Goal: Information Seeking & Learning: Learn about a topic

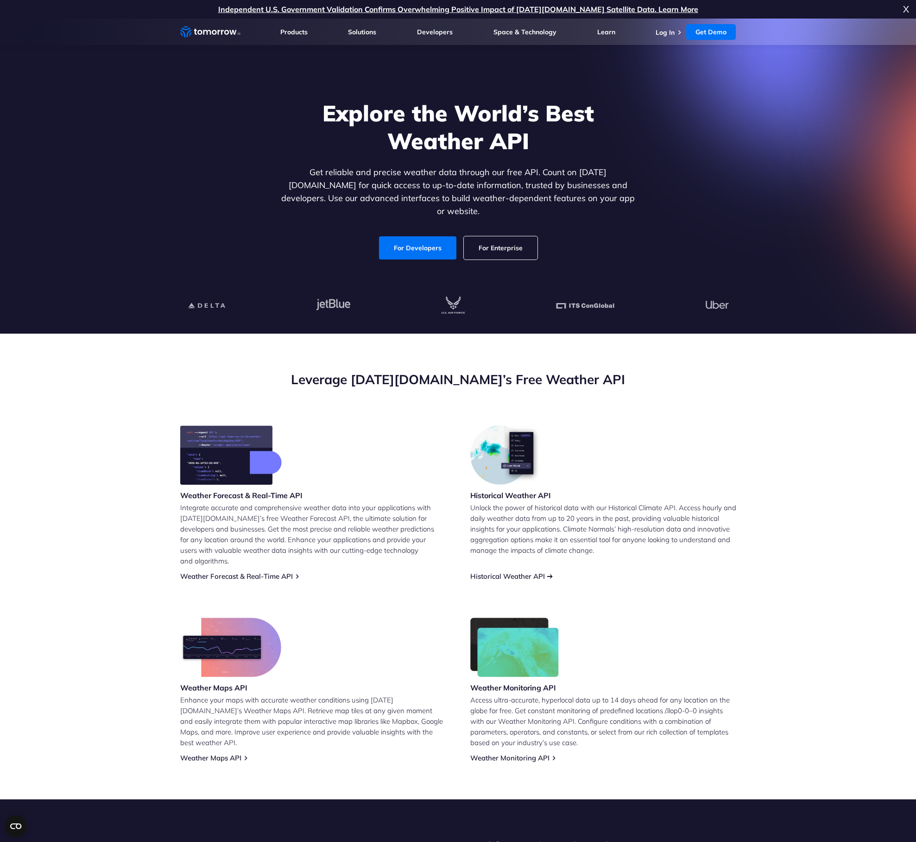
click at [491, 572] on link "Historical Weather API" at bounding box center [507, 576] width 75 height 9
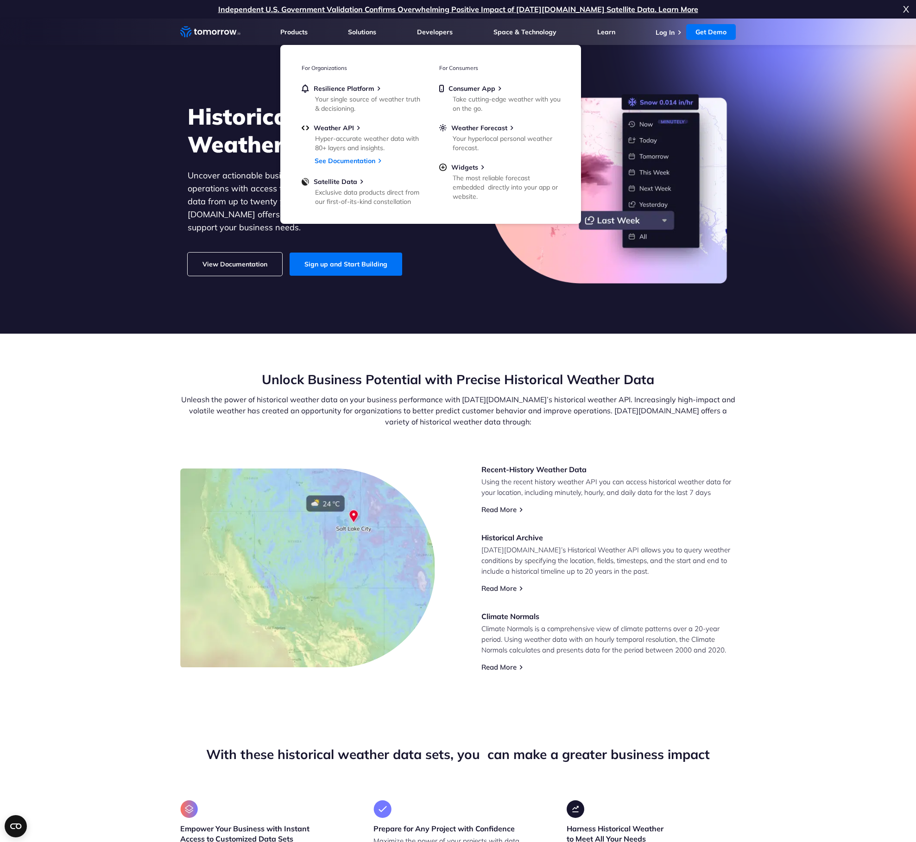
click at [450, 341] on section "Unlock Business Potential with Precise Historical Weather Data Unleash the powe…" at bounding box center [458, 521] width 916 height 375
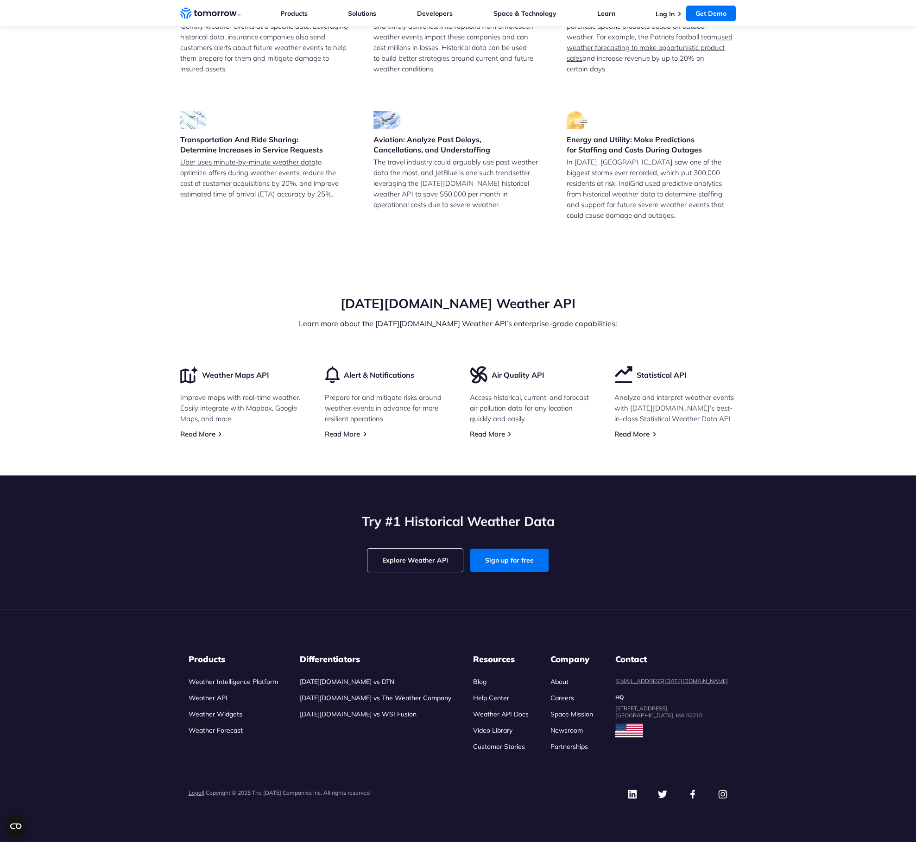
scroll to position [2555, 0]
click at [202, 696] on link "Weather API" at bounding box center [208, 698] width 39 height 8
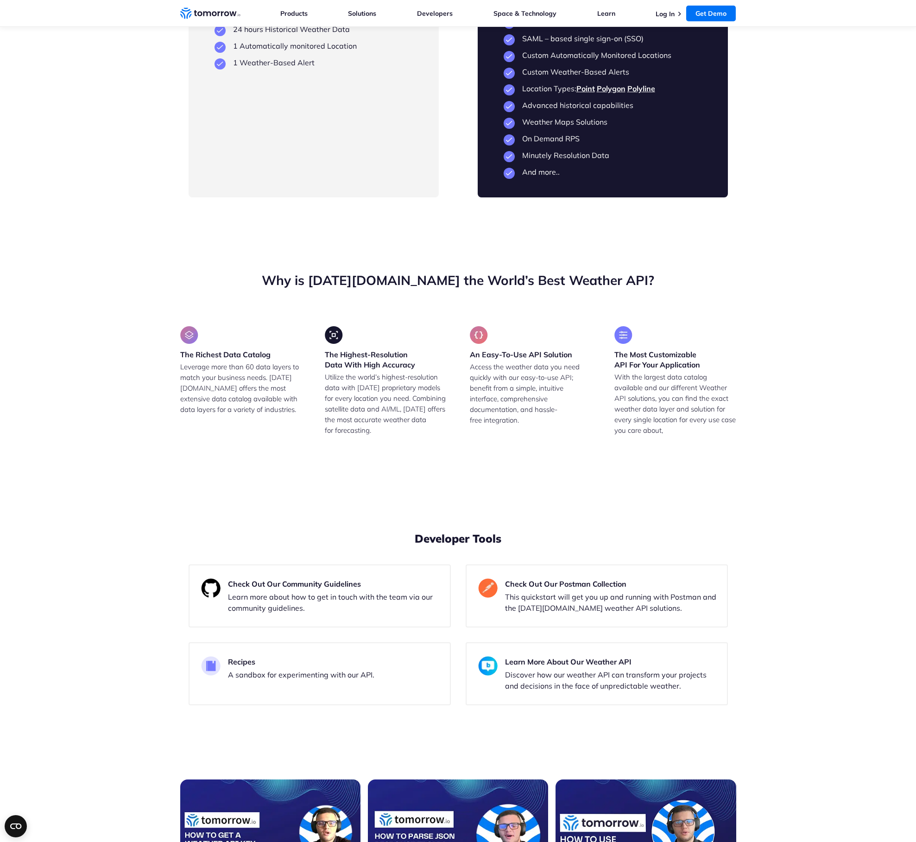
scroll to position [2421, 0]
